Goal: Information Seeking & Learning: Understand process/instructions

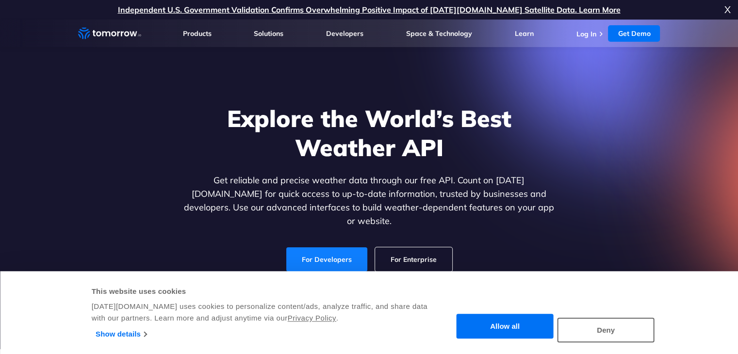
click at [340, 247] on link "For Developers" at bounding box center [326, 259] width 81 height 24
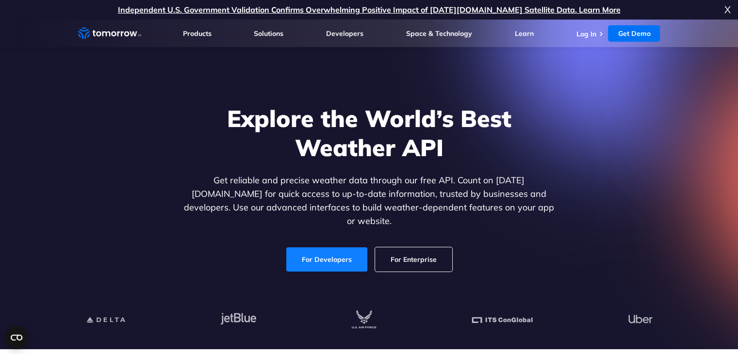
click at [310, 252] on link "For Developers" at bounding box center [326, 259] width 81 height 24
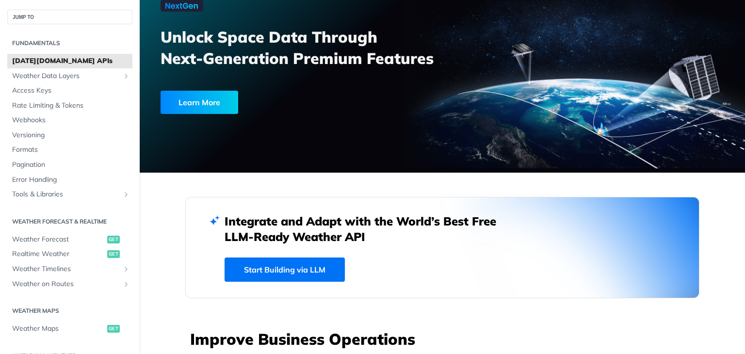
scroll to position [145, 0]
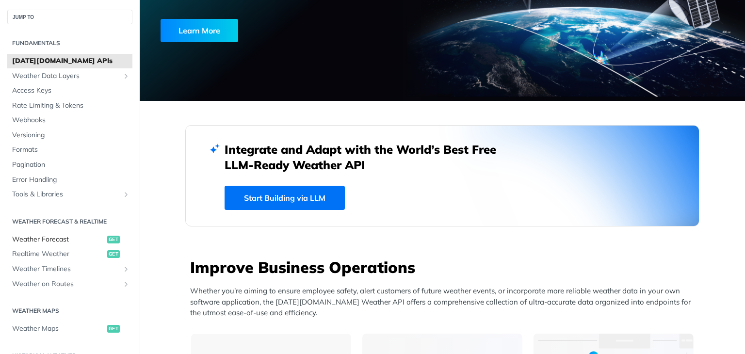
click at [66, 237] on span "Weather Forecast" at bounding box center [58, 240] width 93 height 10
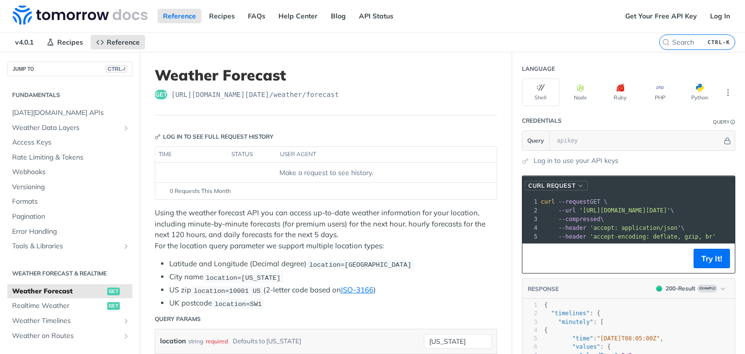
click at [577, 185] on span "button" at bounding box center [580, 185] width 7 height 7
click at [683, 94] on button "Python" at bounding box center [699, 93] width 37 height 28
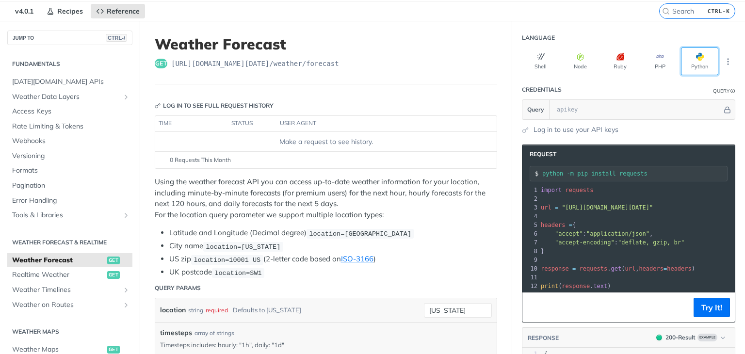
scroll to position [48, 0]
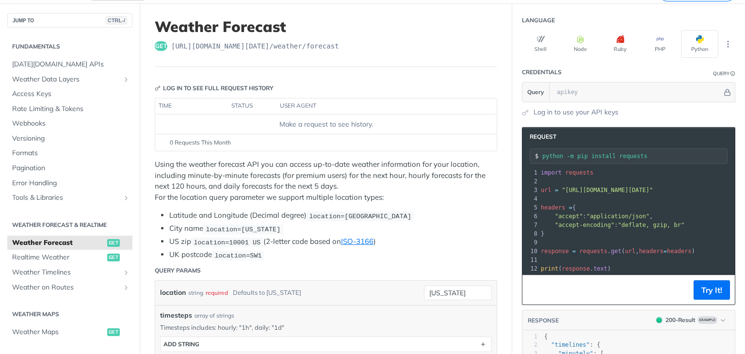
click at [313, 218] on span "location=42.3478, -71.0466" at bounding box center [360, 215] width 102 height 7
click at [245, 231] on code "location=new york" at bounding box center [243, 230] width 80 height 10
click at [250, 228] on span "location=new york" at bounding box center [243, 229] width 75 height 7
click at [262, 226] on span "location=new york" at bounding box center [243, 229] width 75 height 7
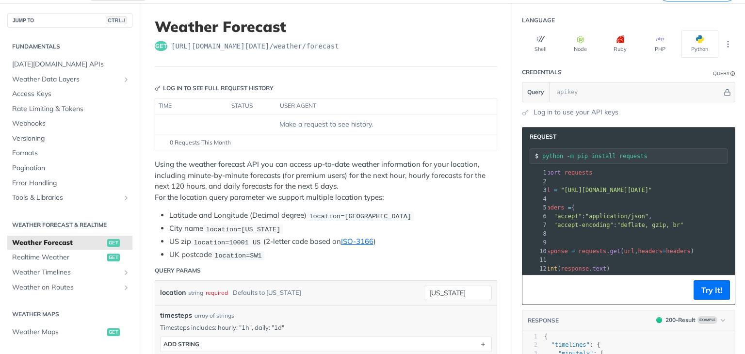
scroll to position [0, 0]
click at [274, 45] on span "https://api.tomorrow.io/v4 /weather/forecast" at bounding box center [255, 46] width 168 height 10
